Goal: Task Accomplishment & Management: Use online tool/utility

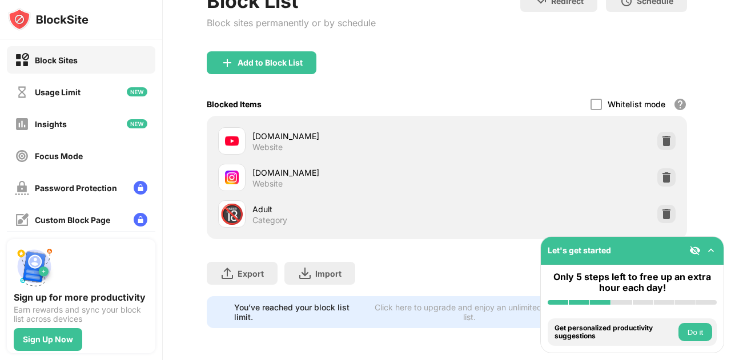
scroll to position [83, 0]
click at [663, 172] on img at bounding box center [666, 177] width 11 height 11
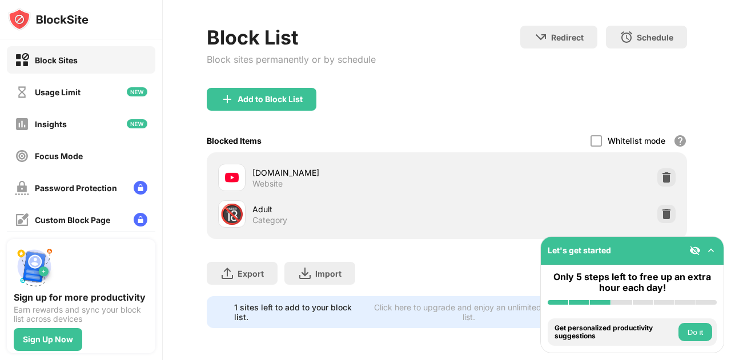
scroll to position [54, 0]
click at [239, 88] on div "Add to Block List" at bounding box center [262, 99] width 110 height 23
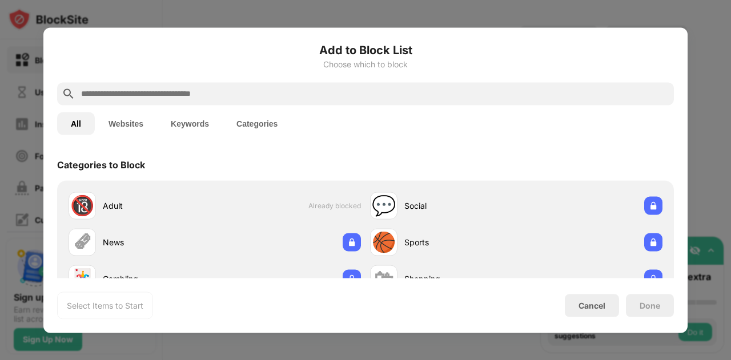
click at [143, 129] on button "Websites" at bounding box center [126, 123] width 62 height 23
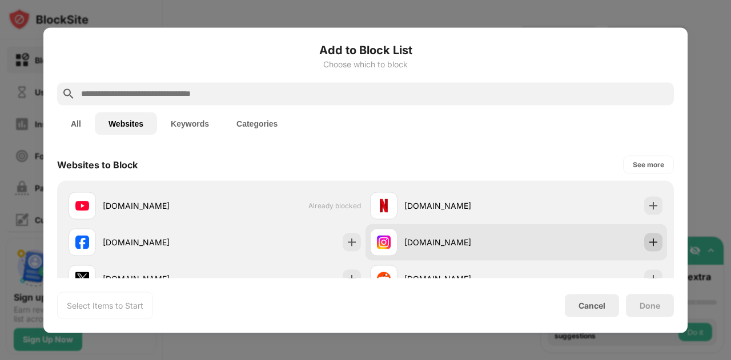
click at [644, 248] on div at bounding box center [653, 242] width 18 height 18
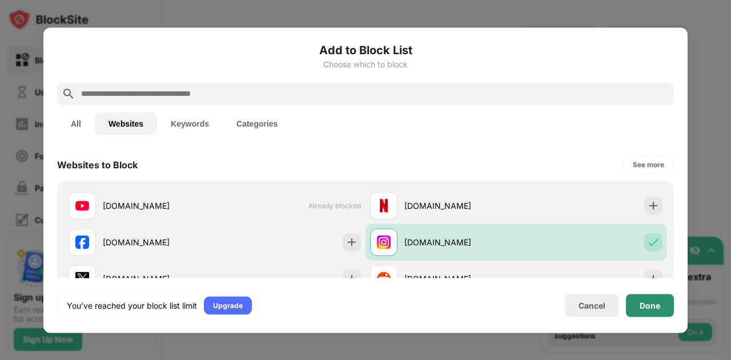
click at [648, 301] on div "Done" at bounding box center [650, 305] width 21 height 9
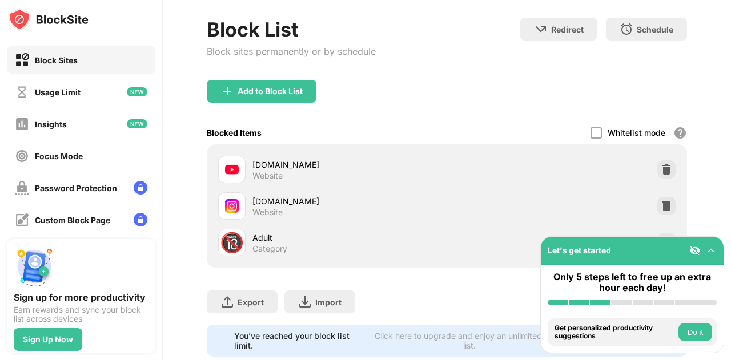
scroll to position [83, 0]
